Goal: Transaction & Acquisition: Obtain resource

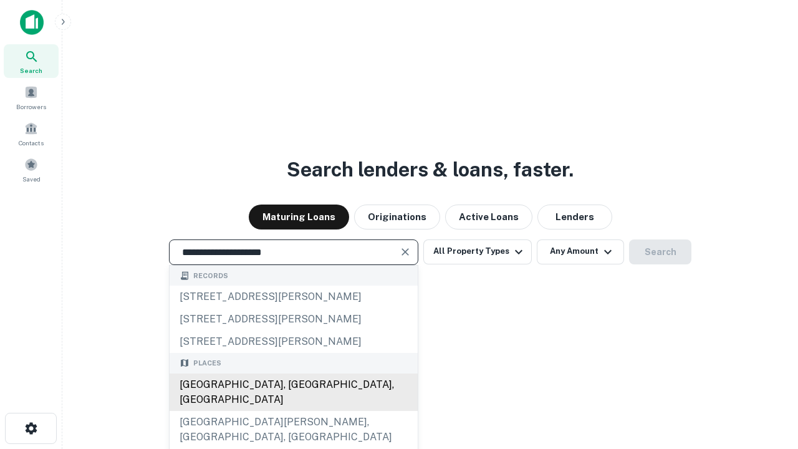
click at [293, 411] on div "Santa Monica, CA, USA" at bounding box center [294, 391] width 248 height 37
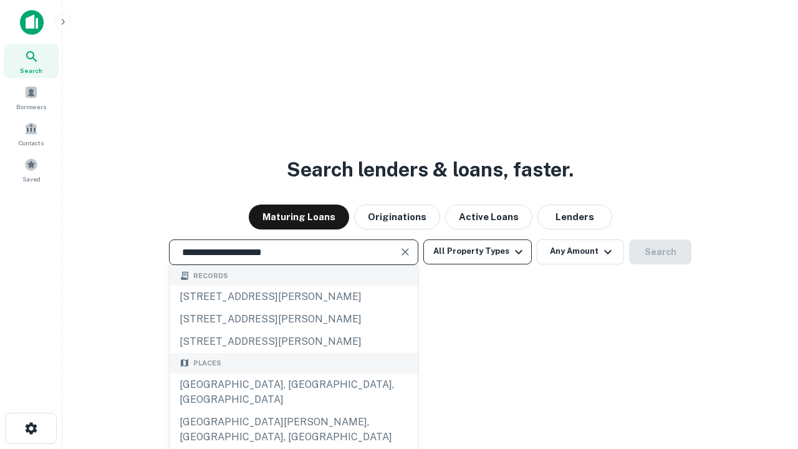
click at [477, 251] on button "All Property Types" at bounding box center [477, 251] width 108 height 25
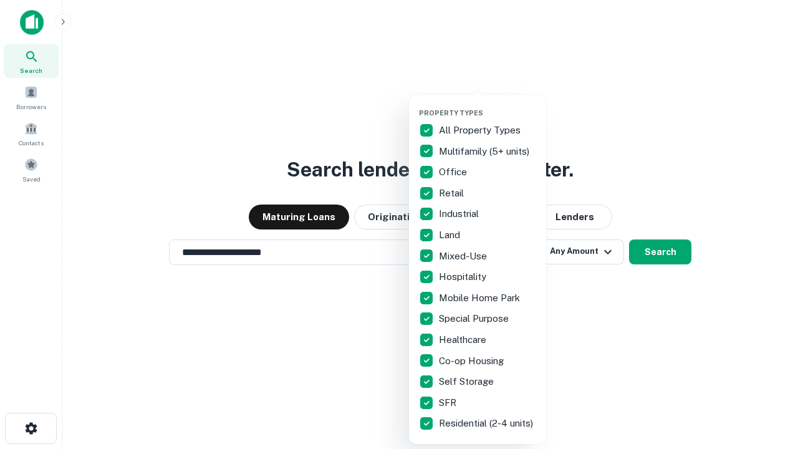
type input "**********"
click at [487, 105] on button "button" at bounding box center [487, 105] width 137 height 1
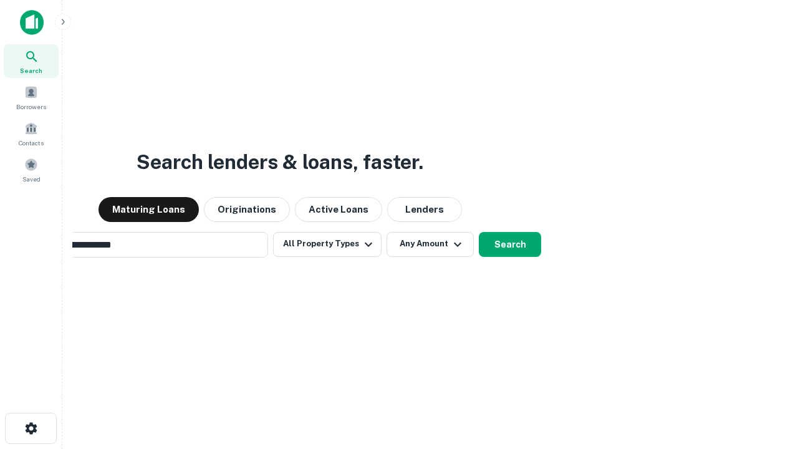
scroll to position [19, 0]
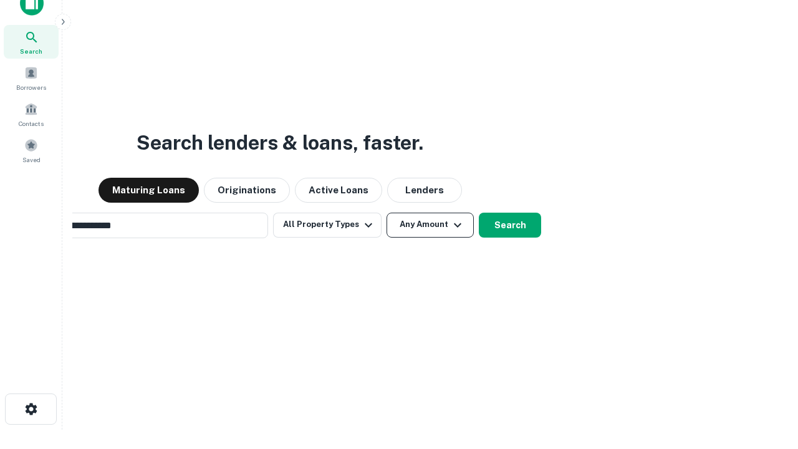
click at [386, 213] on button "Any Amount" at bounding box center [429, 225] width 87 height 25
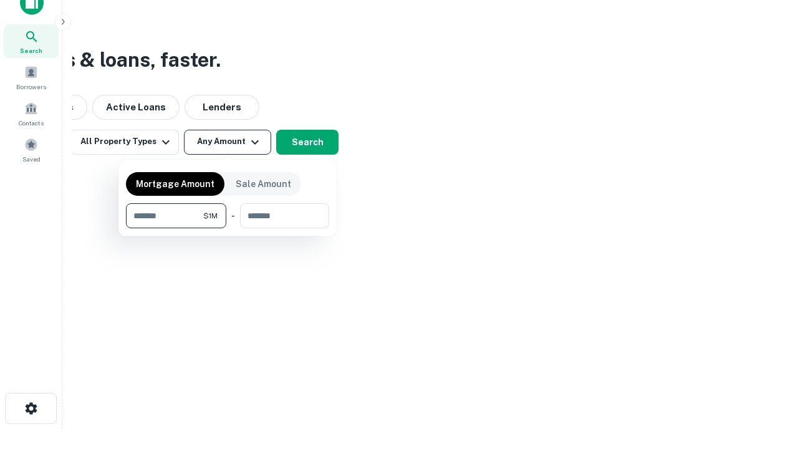
type input "*******"
click at [227, 228] on button "button" at bounding box center [227, 228] width 203 height 1
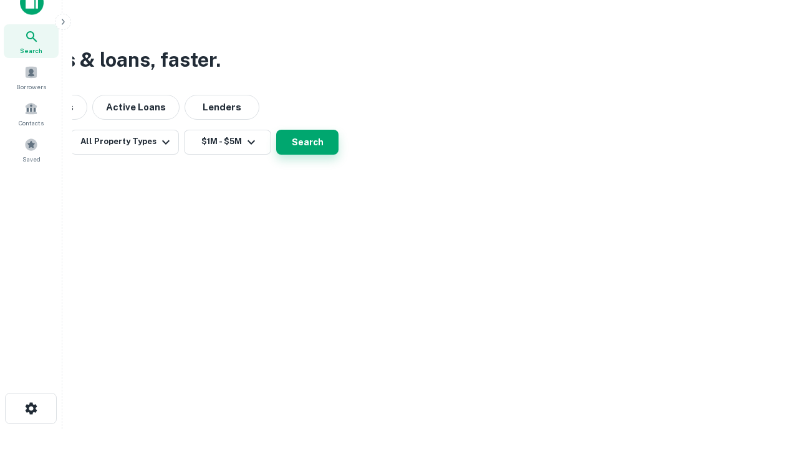
click at [338, 155] on button "Search" at bounding box center [307, 142] width 62 height 25
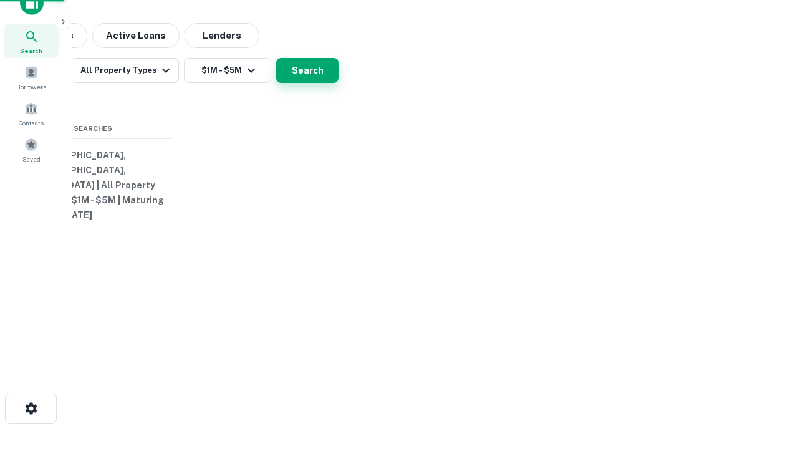
scroll to position [19, 0]
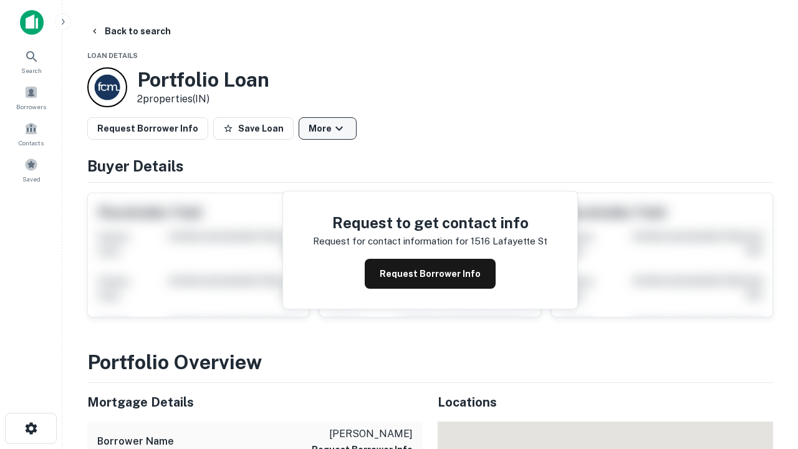
click at [327, 128] on button "More" at bounding box center [328, 128] width 58 height 22
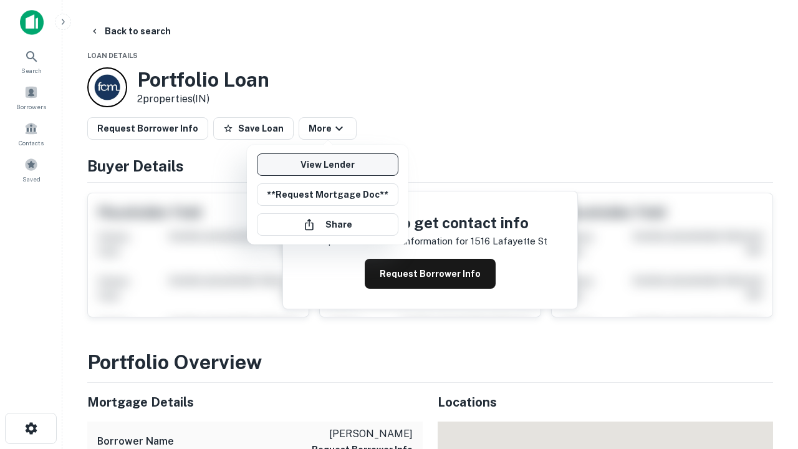
click at [327, 165] on link "View Lender" at bounding box center [327, 164] width 141 height 22
